Goal: Information Seeking & Learning: Learn about a topic

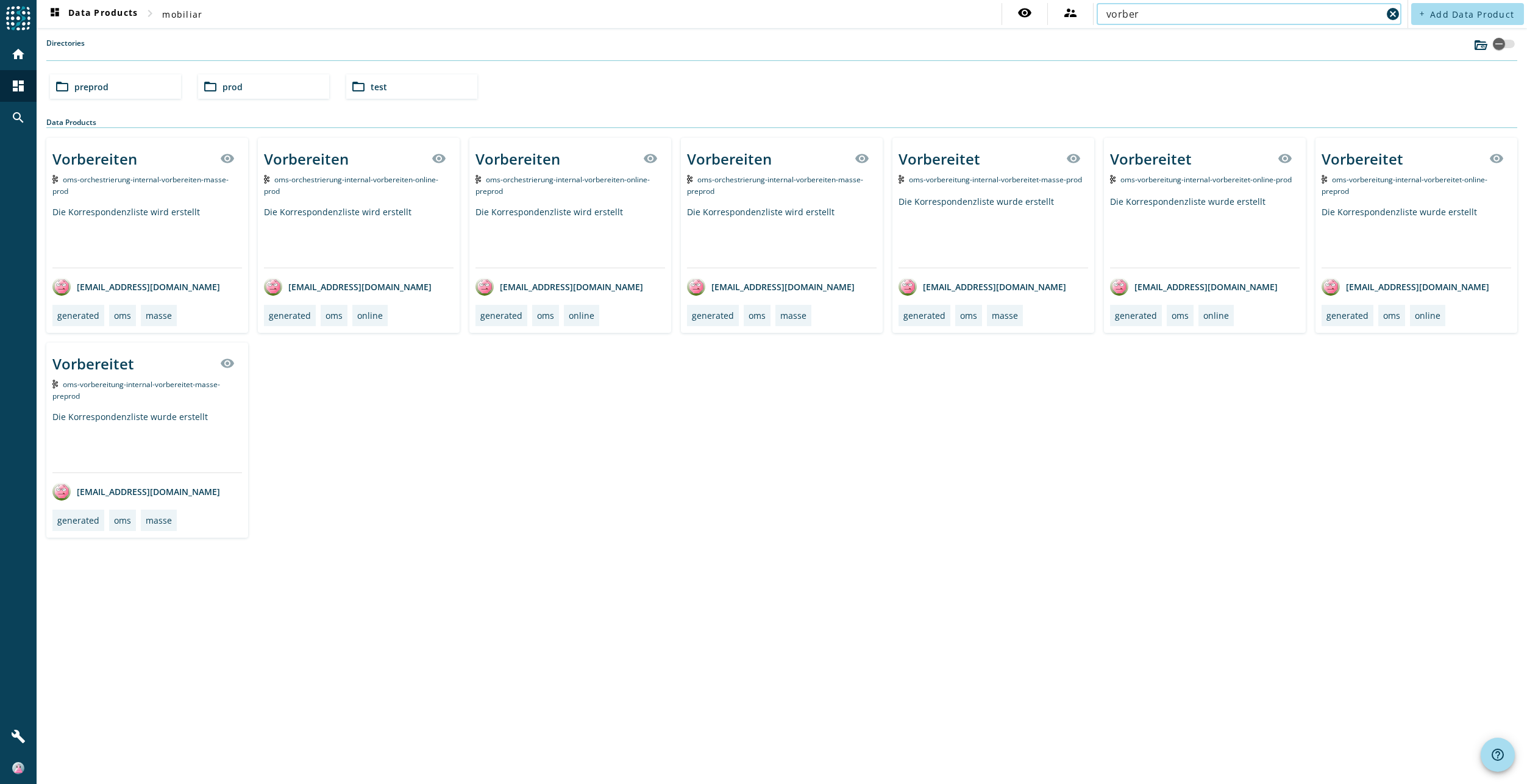
type input "vorber"
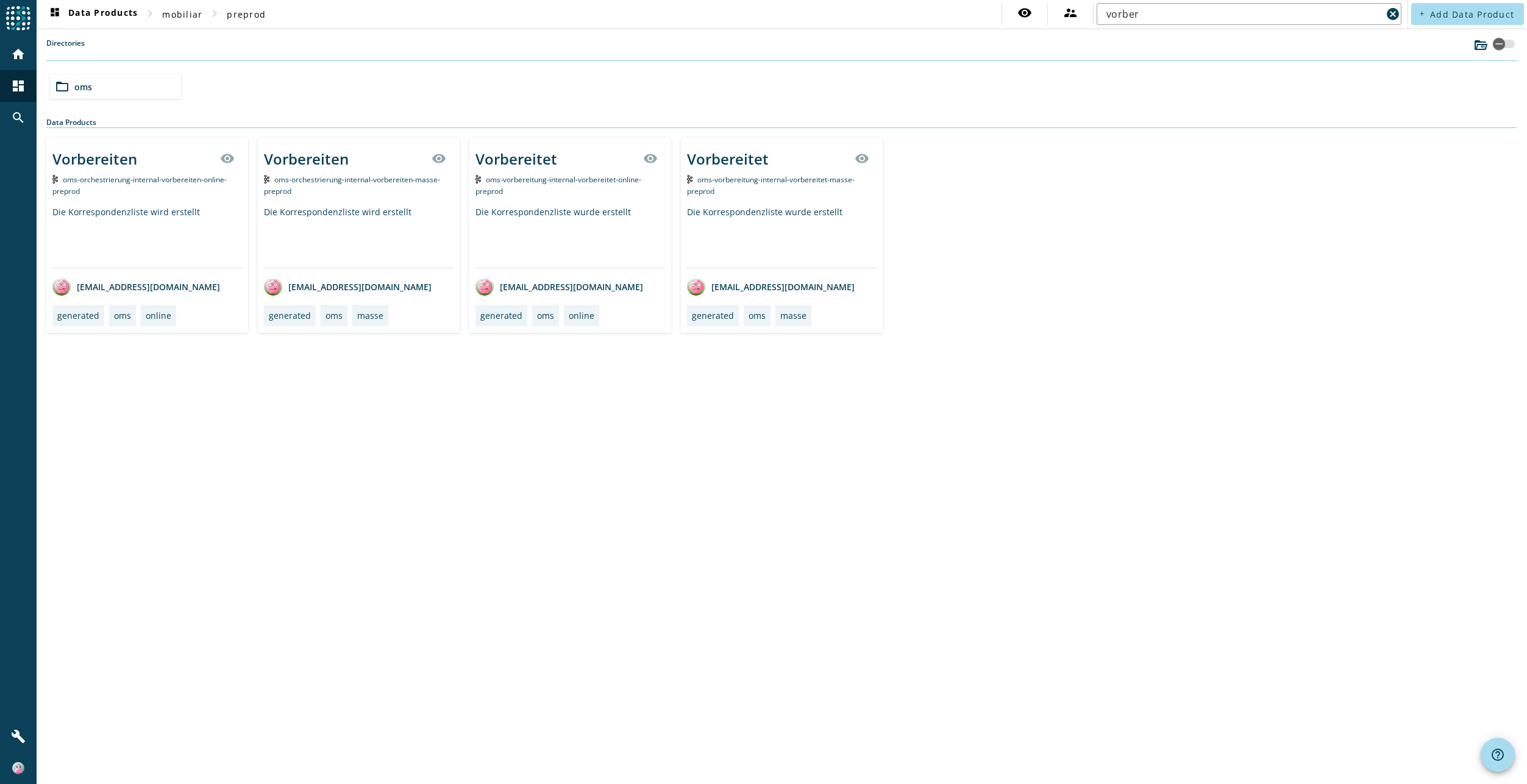
click at [324, 213] on div "Die Korrespondenzliste wird erstellt" at bounding box center [359, 236] width 189 height 61
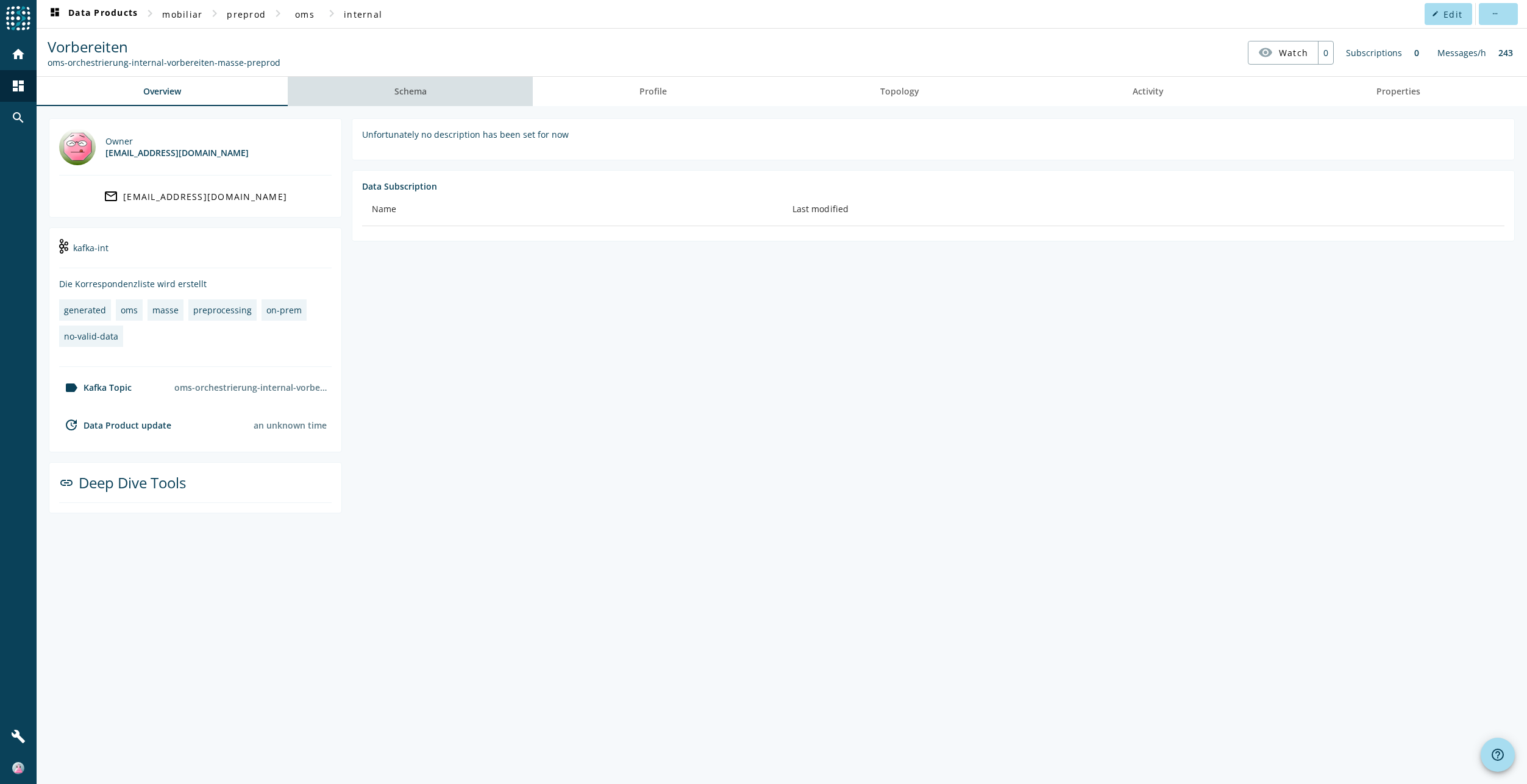
click at [421, 91] on span "Schema" at bounding box center [410, 91] width 32 height 8
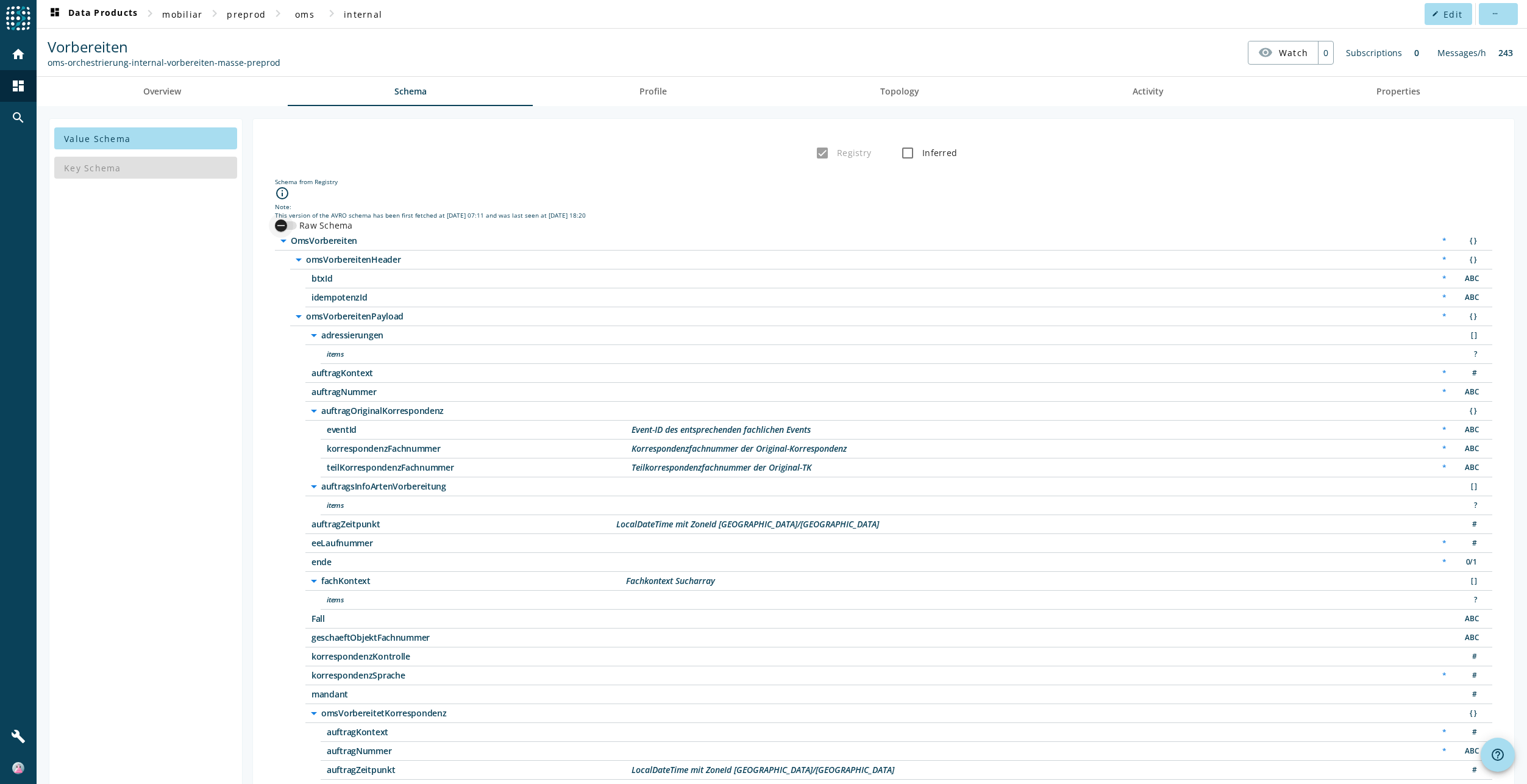
click at [293, 224] on div "button" at bounding box center [281, 225] width 24 height 24
